Goal: Task Accomplishment & Management: Complete application form

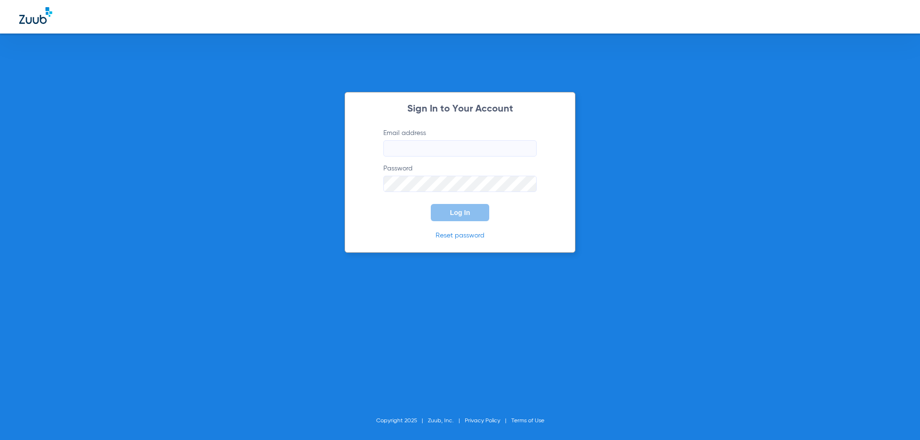
click at [447, 147] on input "Email address" at bounding box center [459, 148] width 153 height 16
paste input "[EMAIL_ADDRESS][DOMAIN_NAME]"
type input "[EMAIL_ADDRESS][DOMAIN_NAME]"
click at [457, 206] on button "Log In" at bounding box center [460, 212] width 58 height 17
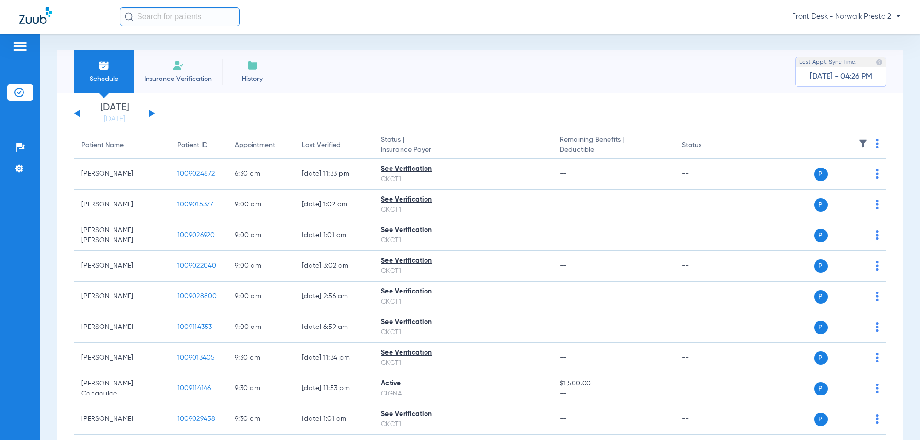
click at [151, 113] on button at bounding box center [152, 113] width 6 height 7
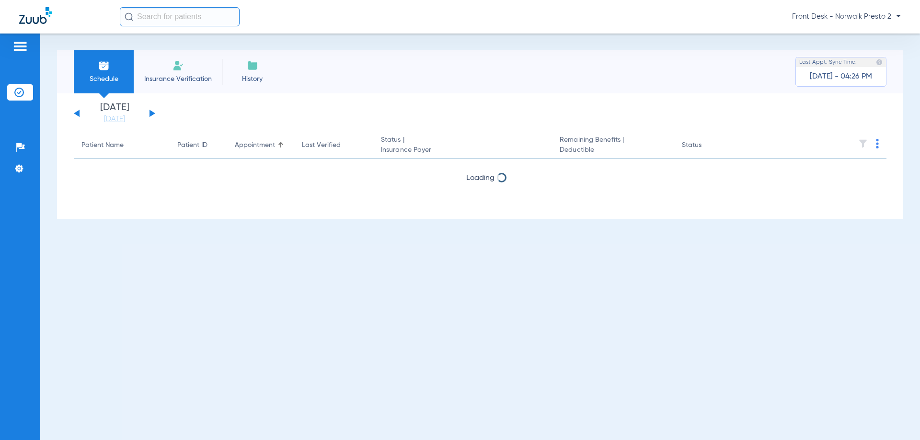
click at [876, 139] on img at bounding box center [877, 144] width 3 height 10
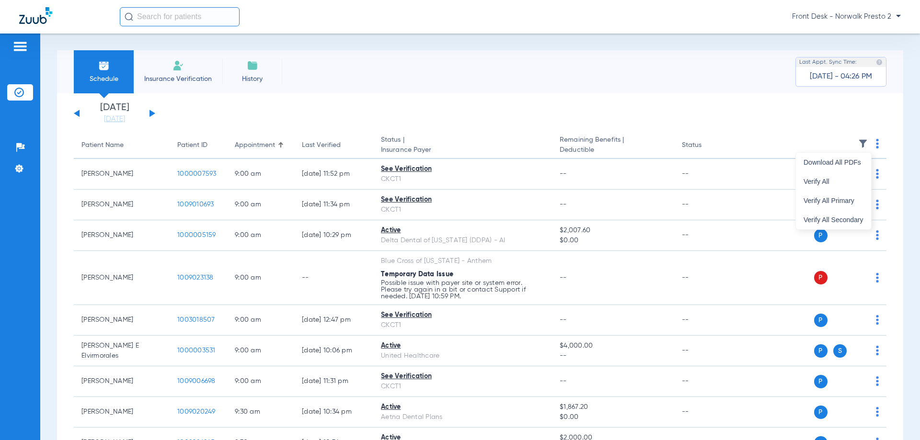
click at [871, 141] on div at bounding box center [460, 220] width 920 height 440
click at [241, 74] on span "History" at bounding box center [252, 79] width 46 height 10
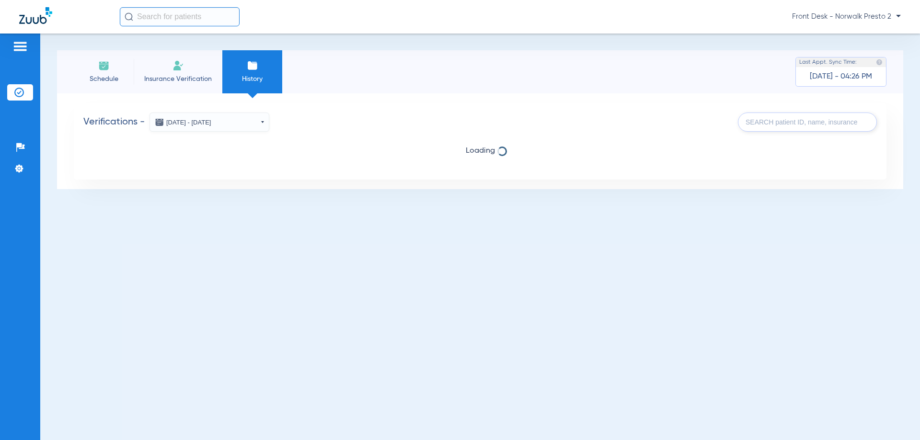
click at [190, 77] on li "Insurance Verification" at bounding box center [178, 71] width 89 height 43
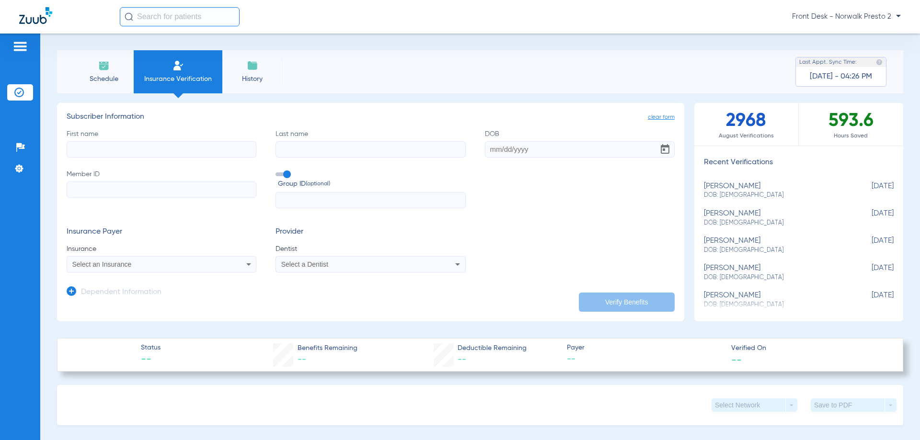
click at [124, 147] on input "First name" at bounding box center [162, 149] width 190 height 16
type input "l"
type input "Lindo"
type input "[PERSON_NAME]"
click at [517, 144] on input "DOB" at bounding box center [580, 149] width 190 height 16
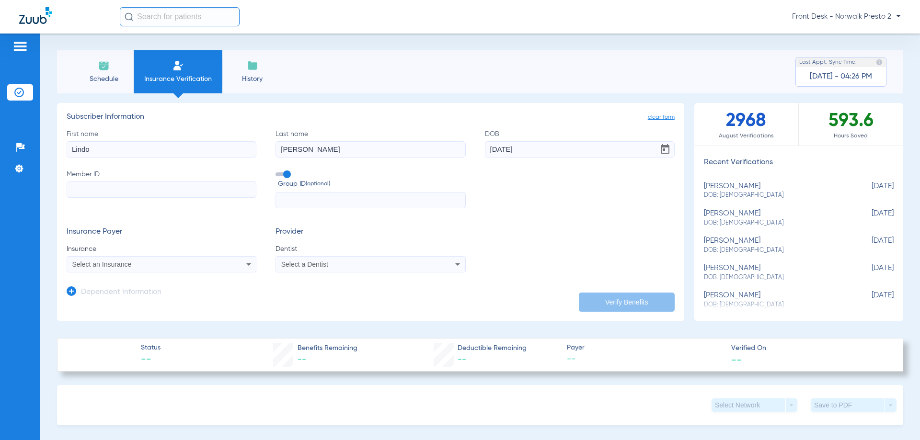
type input "[DATE]"
click at [145, 189] on input "Member ID" at bounding box center [162, 190] width 190 height 16
click at [204, 191] on input "Member ID Required" at bounding box center [162, 190] width 190 height 16
type input "002972990"
click at [172, 262] on div "Select an Insurance" at bounding box center [143, 264] width 143 height 7
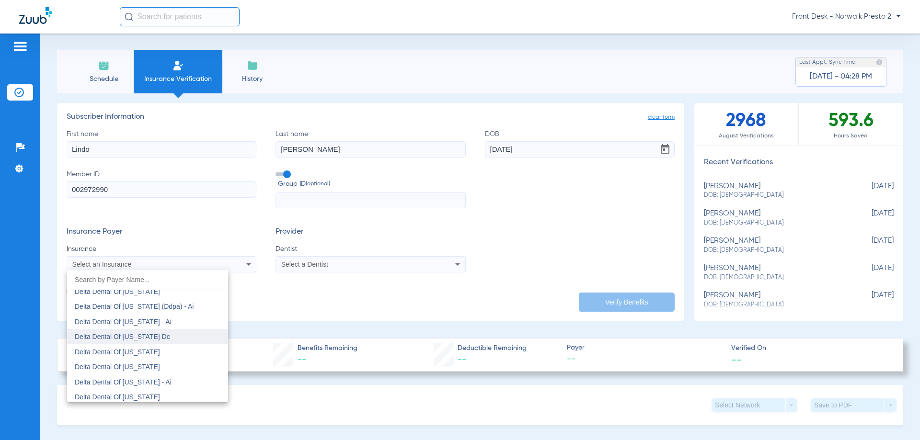
scroll to position [2635, 0]
click at [145, 319] on span "Delta Dental Of [US_STATE]" at bounding box center [117, 319] width 85 height 8
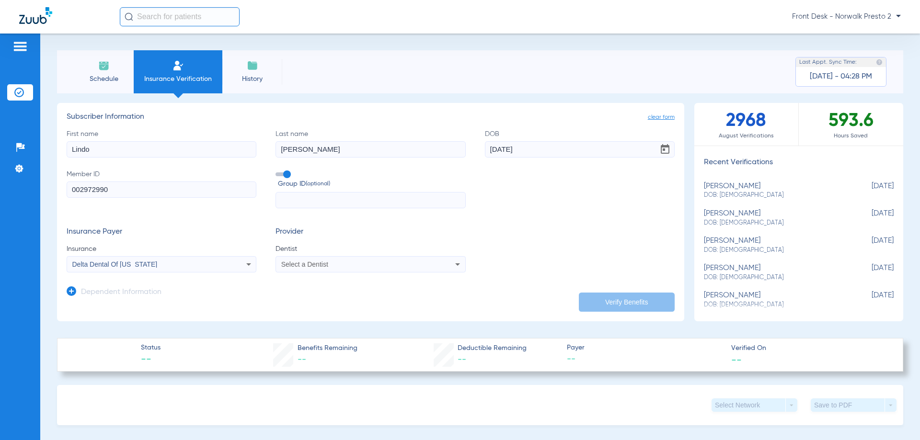
click at [324, 267] on span "Select a Dentist" at bounding box center [304, 265] width 47 height 8
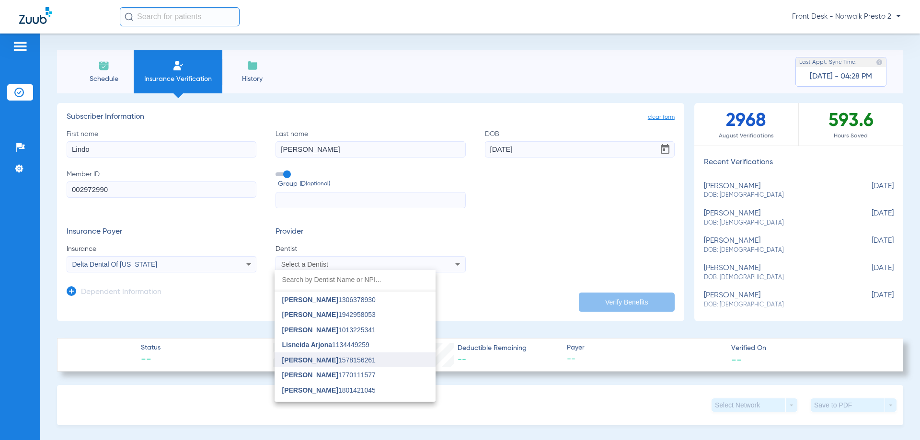
scroll to position [0, 0]
click at [344, 281] on input "dropdown search" at bounding box center [354, 280] width 161 height 20
click at [339, 317] on mat-option "[PERSON_NAME] 1306378930" at bounding box center [354, 313] width 161 height 15
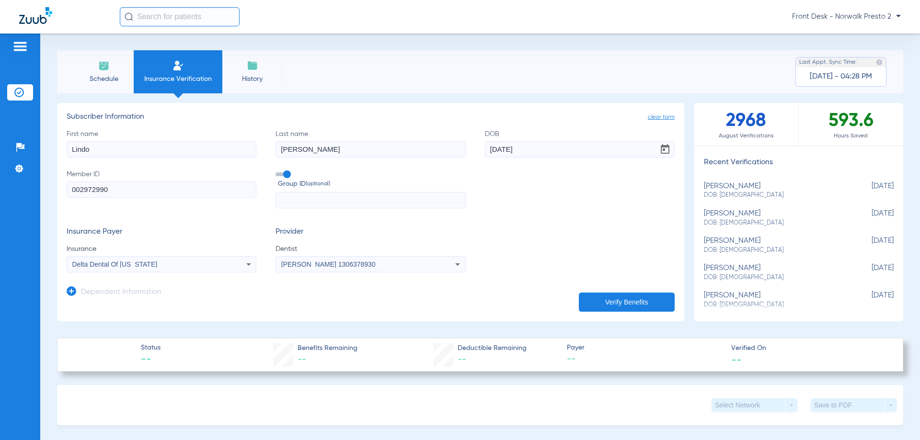
click at [623, 289] on app-dependent-form "Dependent Information" at bounding box center [371, 289] width 608 height 32
click at [628, 296] on button "Verify Benefits" at bounding box center [627, 302] width 96 height 19
